Goal: Navigation & Orientation: Understand site structure

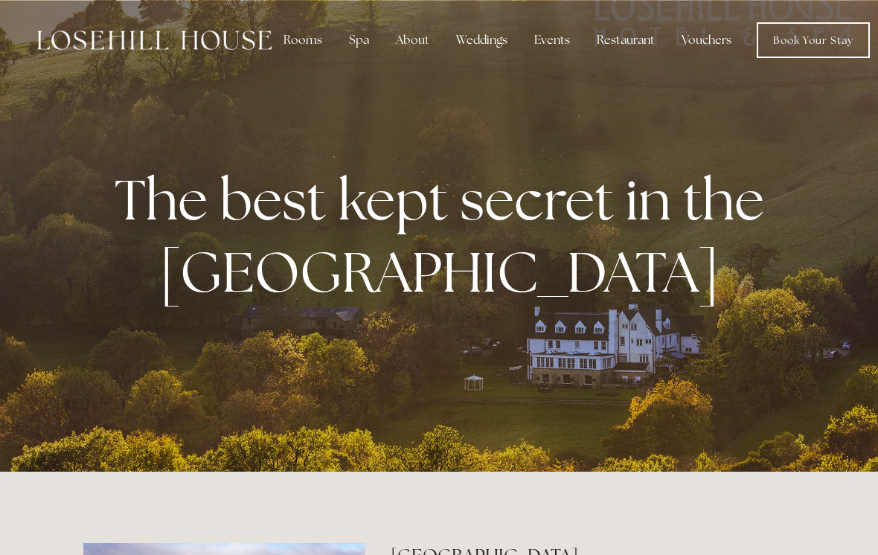
click at [357, 44] on div "Spa" at bounding box center [359, 40] width 44 height 30
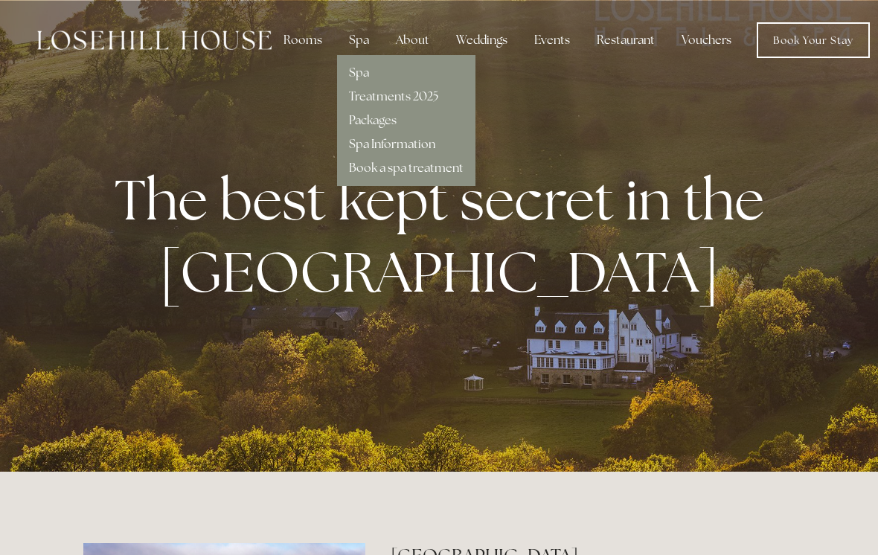
click at [375, 115] on link "Packages" at bounding box center [373, 120] width 48 height 16
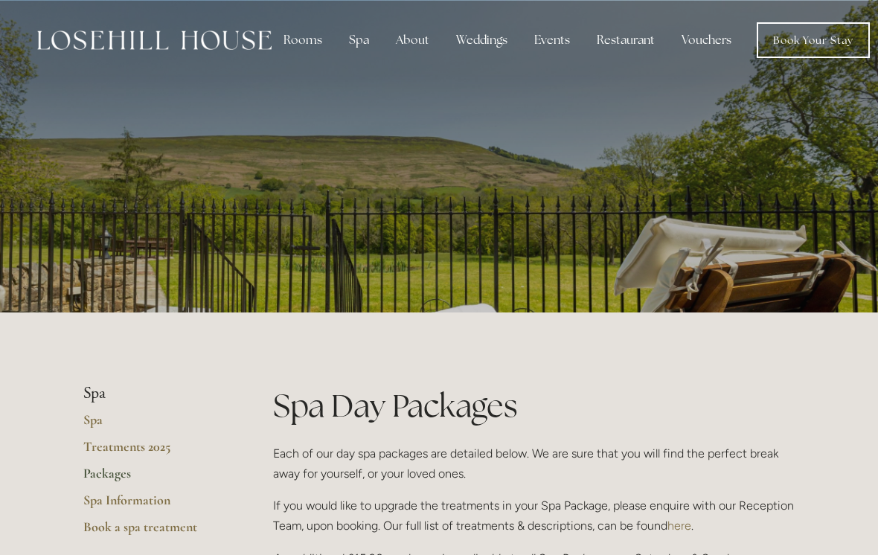
click at [302, 40] on div "Rooms" at bounding box center [303, 40] width 63 height 30
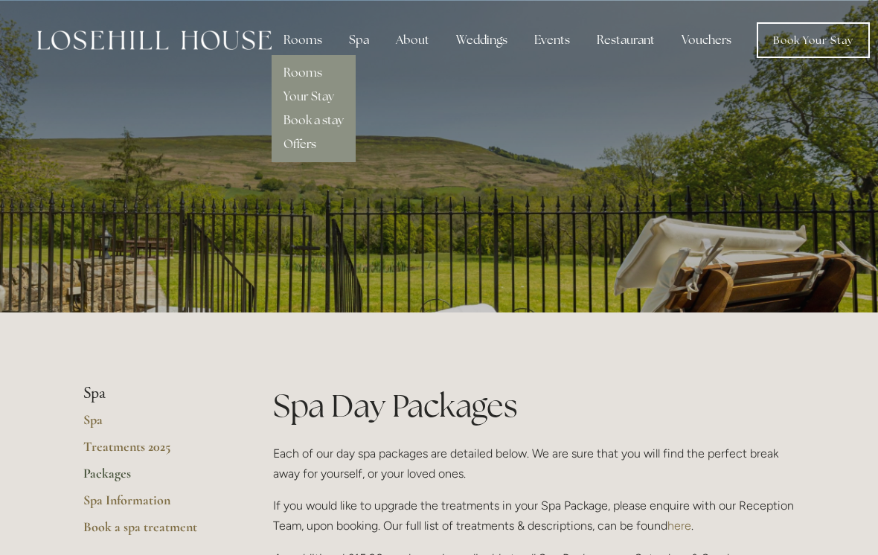
click at [311, 147] on link "Offers" at bounding box center [300, 144] width 33 height 16
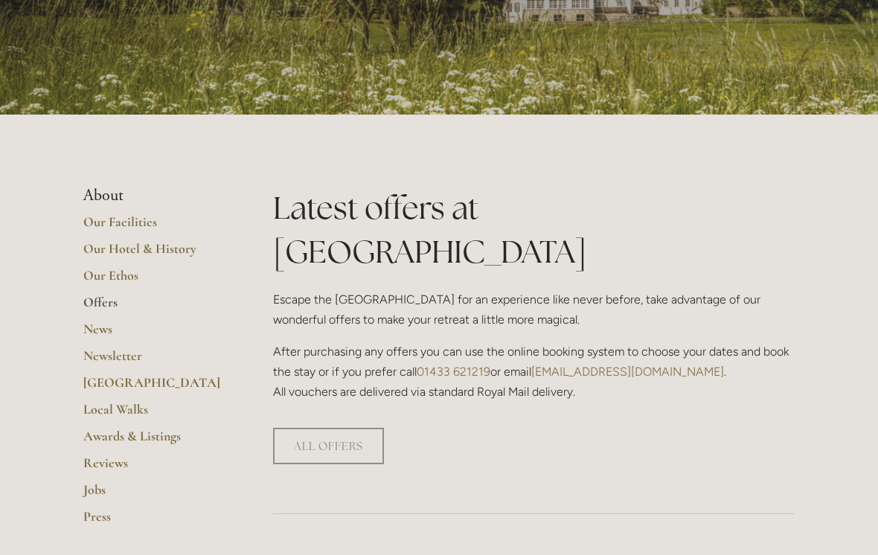
scroll to position [198, 0]
click at [133, 216] on link "Our Facilities" at bounding box center [154, 227] width 142 height 27
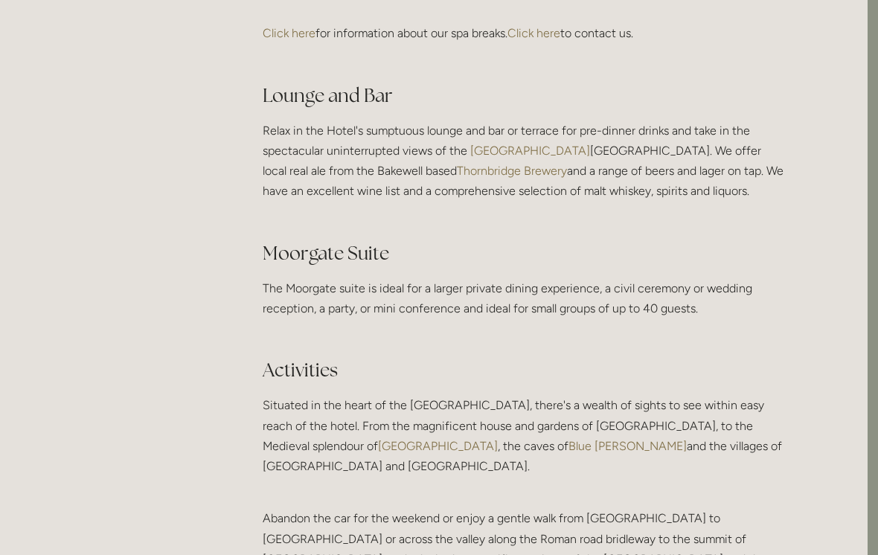
scroll to position [2743, 10]
